Goal: Information Seeking & Learning: Learn about a topic

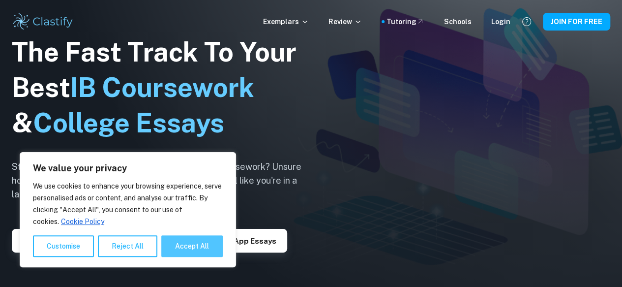
click at [196, 246] on button "Accept All" at bounding box center [191, 246] width 61 height 22
checkbox input "true"
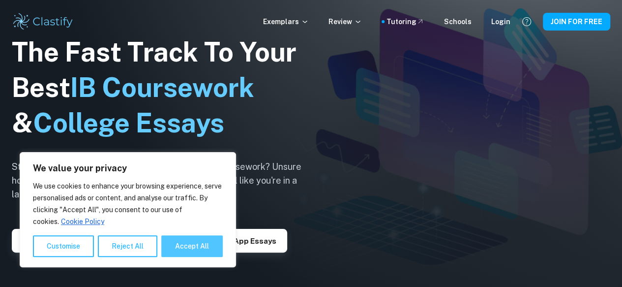
checkbox input "true"
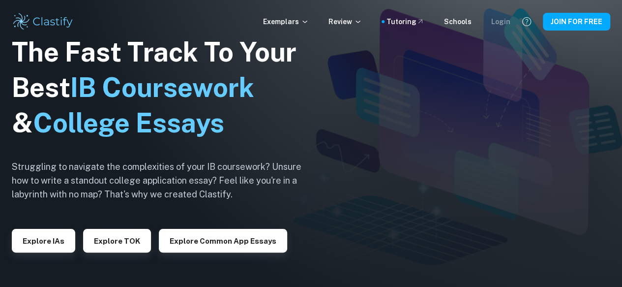
click at [508, 22] on div "Login" at bounding box center [500, 21] width 19 height 11
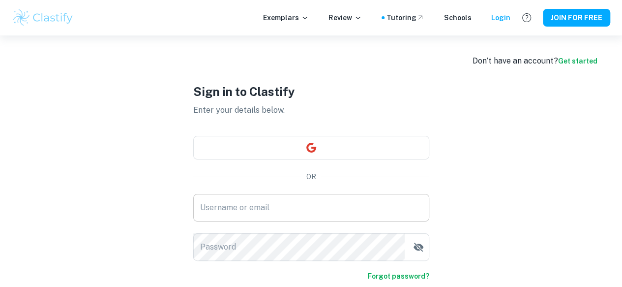
click at [243, 212] on input "Username or email" at bounding box center [311, 208] width 236 height 28
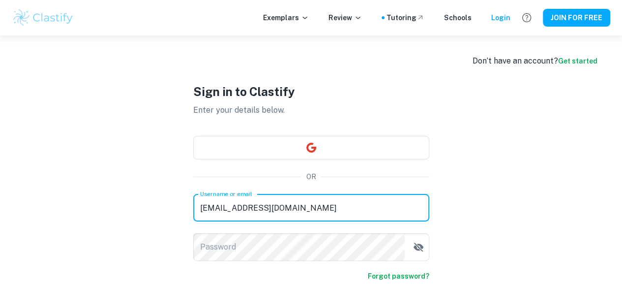
type input "safaa.halaka@isegypt.org"
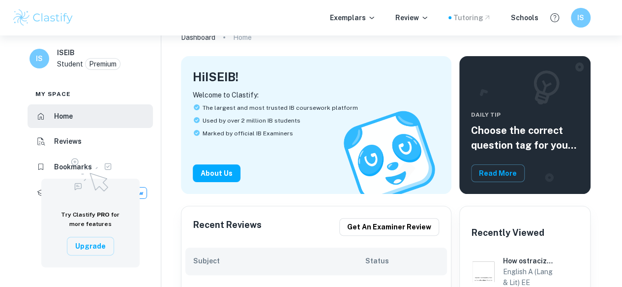
scroll to position [49, 0]
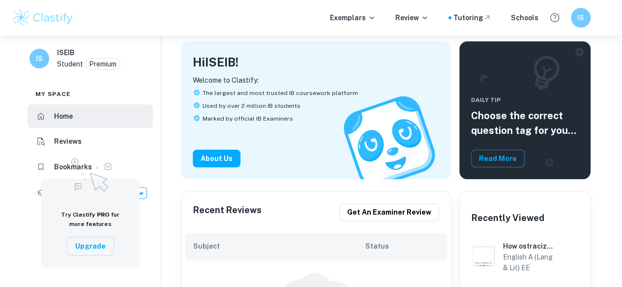
click at [20, 168] on div "My space Home Reviews Bookmarks Tutoring New" at bounding box center [90, 141] width 141 height 127
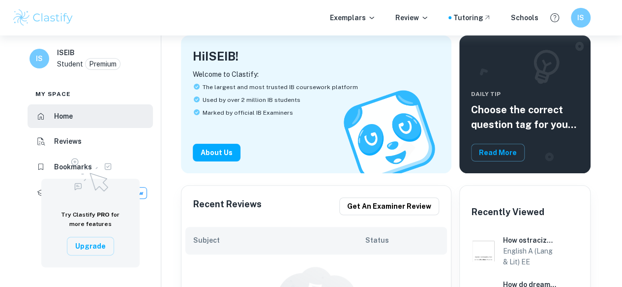
scroll to position [0, 0]
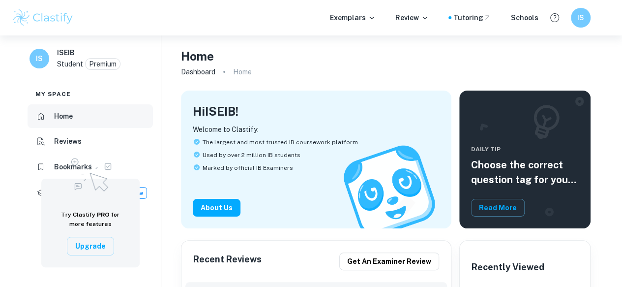
click at [70, 115] on h6 "Home" at bounding box center [63, 116] width 19 height 11
click at [357, 19] on p "Exemplars" at bounding box center [353, 17] width 46 height 11
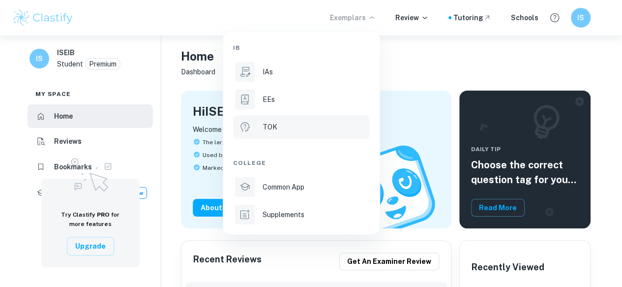
click at [264, 129] on p "TOK" at bounding box center [270, 126] width 15 height 11
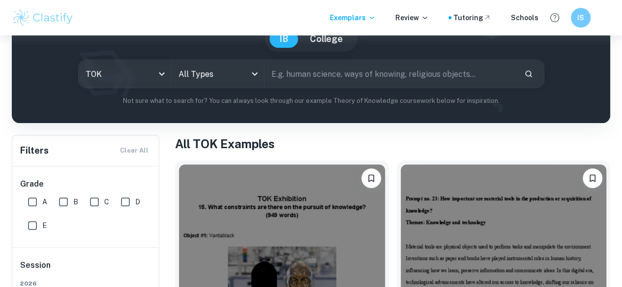
scroll to position [197, 0]
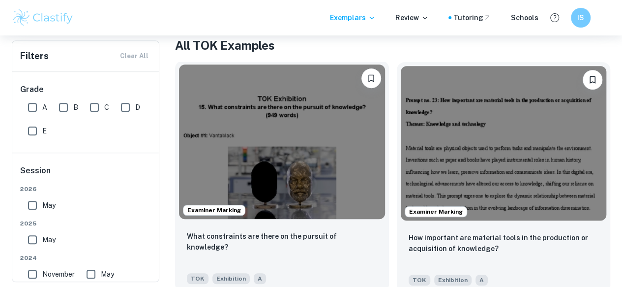
click at [243, 96] on img at bounding box center [282, 141] width 206 height 154
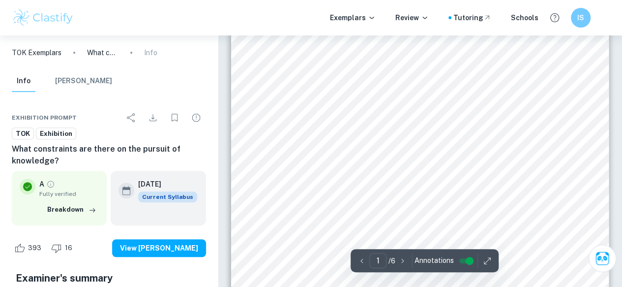
scroll to position [197, 0]
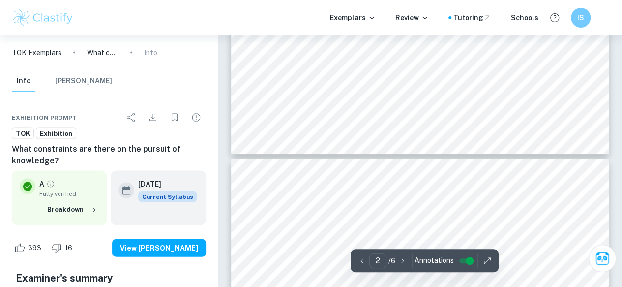
type input "3"
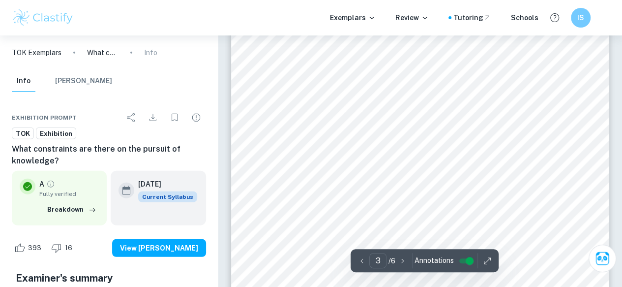
scroll to position [1180, 0]
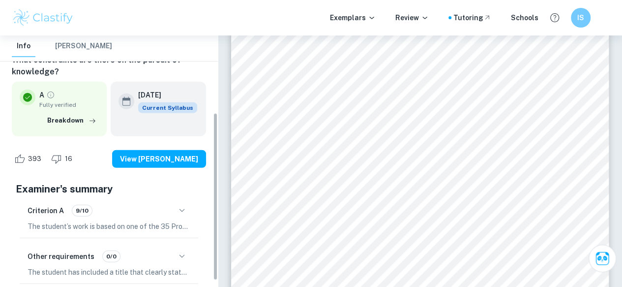
drag, startPoint x: 216, startPoint y: 146, endPoint x: 214, endPoint y: 244, distance: 98.4
click at [214, 227] on div "TOK Exemplars What constraints are there on the pursuit of knowledge? Info Info…" at bounding box center [109, 160] width 218 height 251
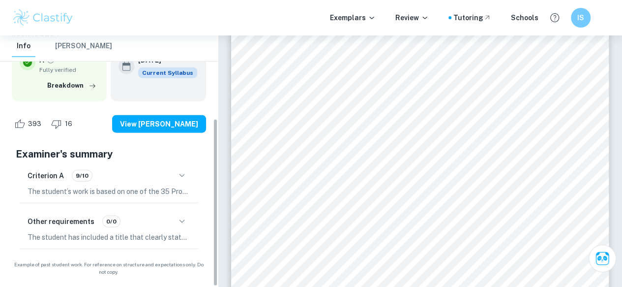
scroll to position [0, 0]
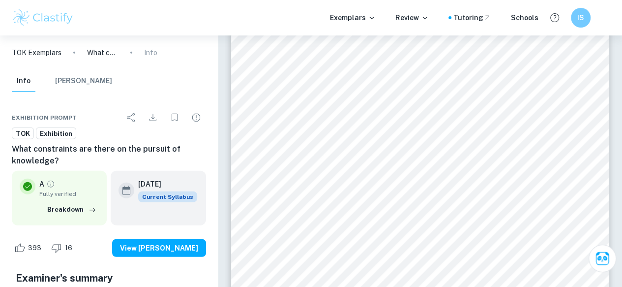
drag, startPoint x: 214, startPoint y: 244, endPoint x: 237, endPoint y: 121, distance: 125.0
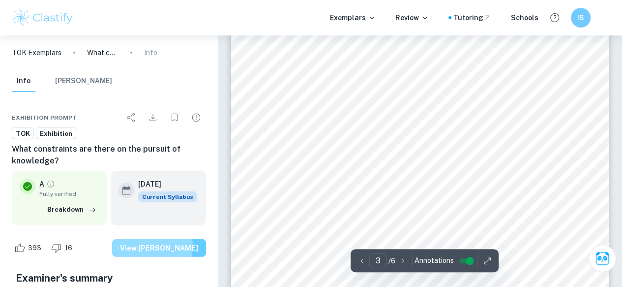
click at [162, 246] on button "View Mark Scheme" at bounding box center [159, 248] width 94 height 18
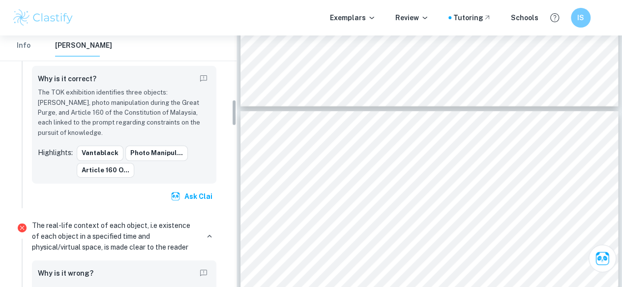
scroll to position [738, 0]
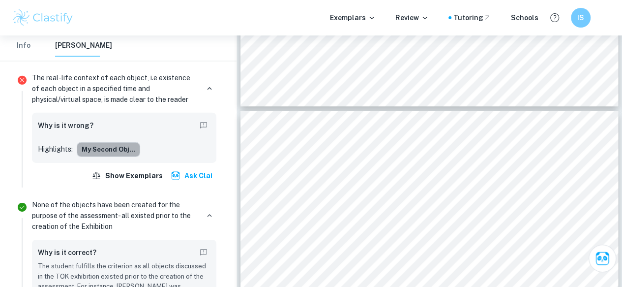
click at [120, 142] on button "My second obj..." at bounding box center [108, 149] width 63 height 15
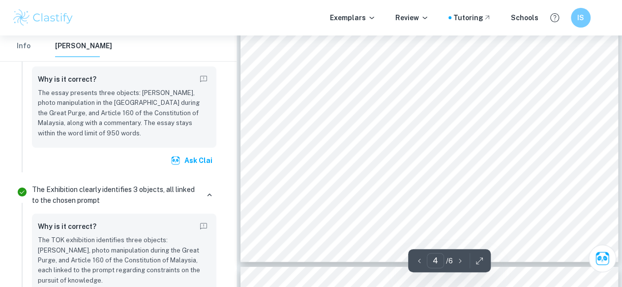
scroll to position [1664, 0]
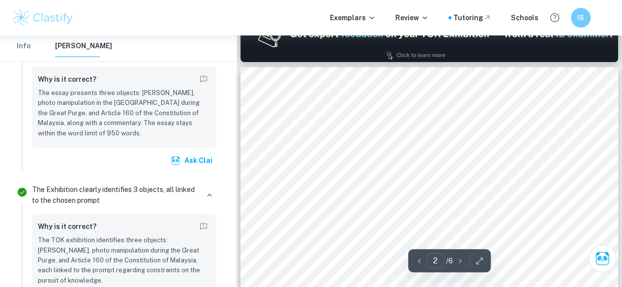
type input "1"
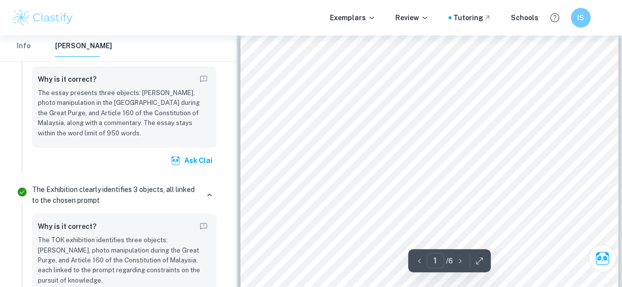
scroll to position [0, 0]
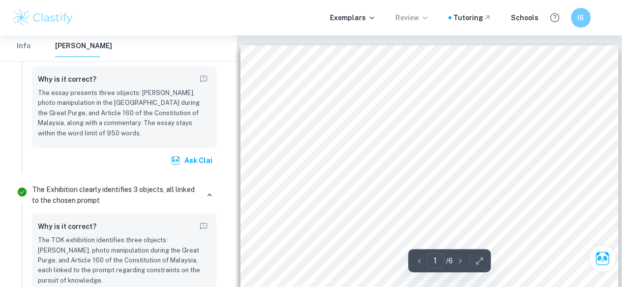
click at [426, 20] on icon at bounding box center [425, 18] width 8 height 8
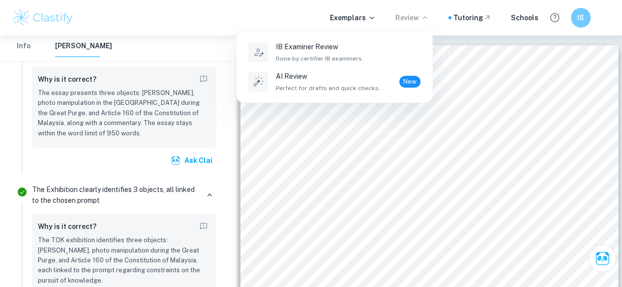
click at [426, 20] on div at bounding box center [311, 143] width 622 height 287
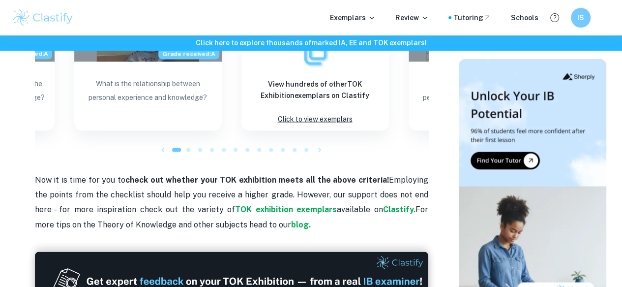
scroll to position [834, 0]
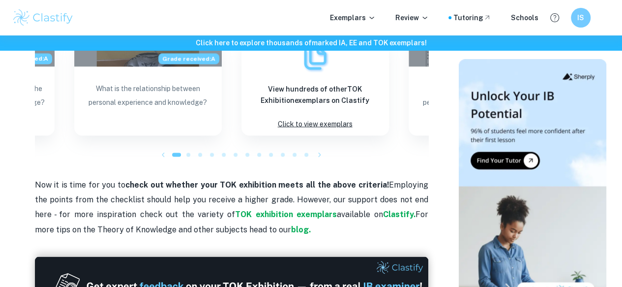
click at [320, 159] on icon "button" at bounding box center [320, 155] width 10 height 10
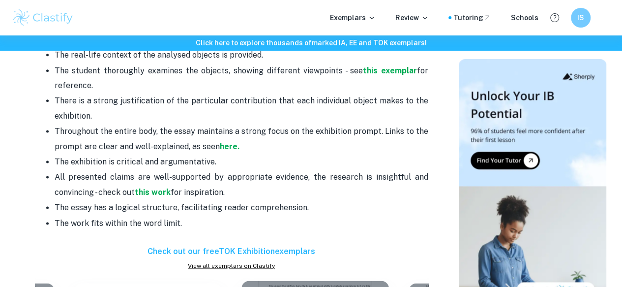
scroll to position [637, 0]
